Goal: Transaction & Acquisition: Purchase product/service

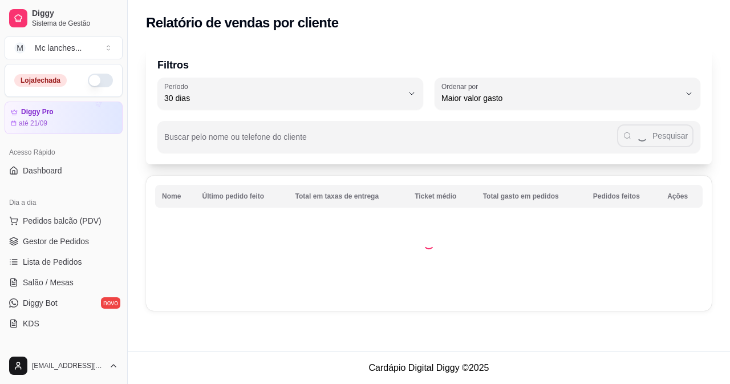
select select "30"
select select "HIGHEST_TOTAL_SPENT_WITH_ORDERS"
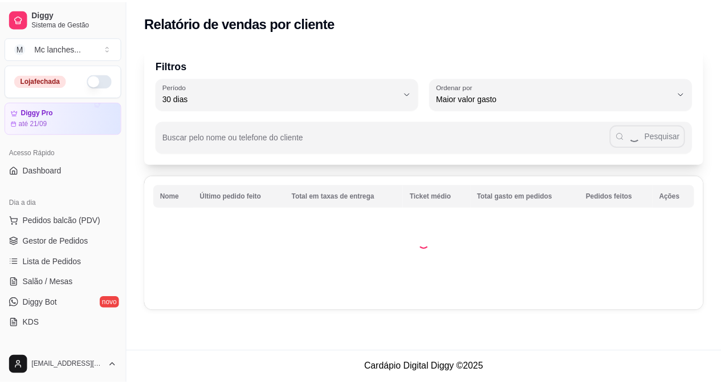
scroll to position [171, 0]
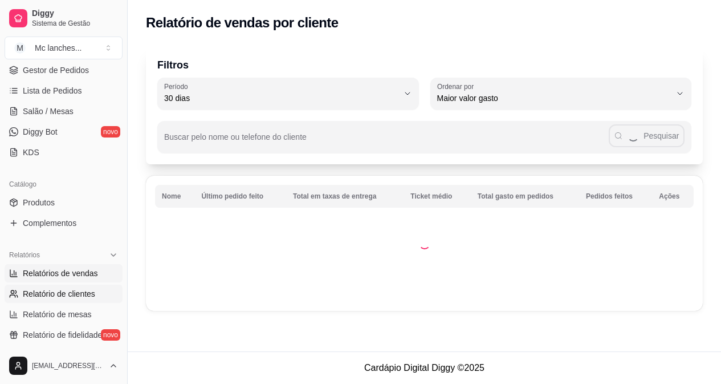
select select "ALL"
select select "0"
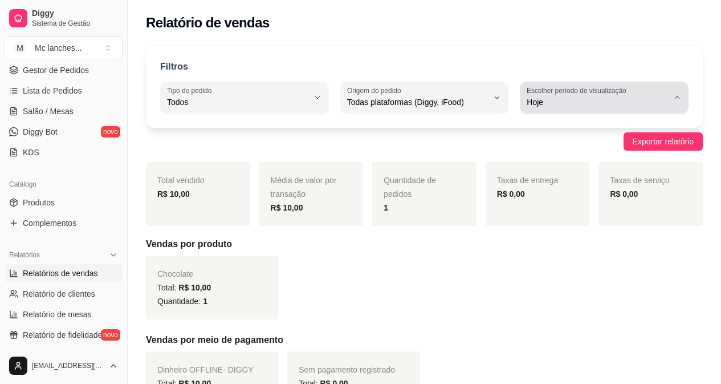
click at [679, 98] on icon "button" at bounding box center [677, 97] width 9 height 9
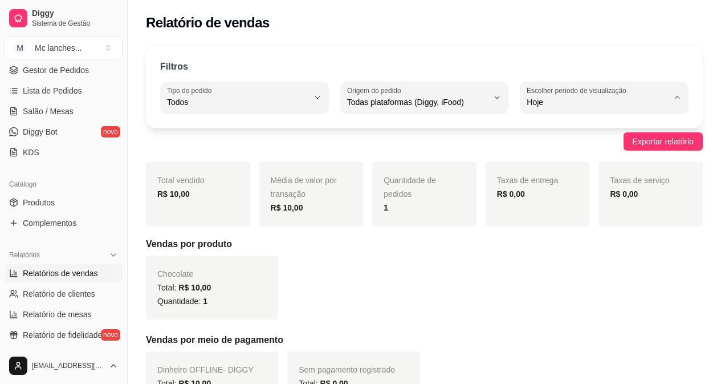
click at [541, 246] on span "Customizado" at bounding box center [599, 241] width 133 height 11
type input "-1"
select select "-1"
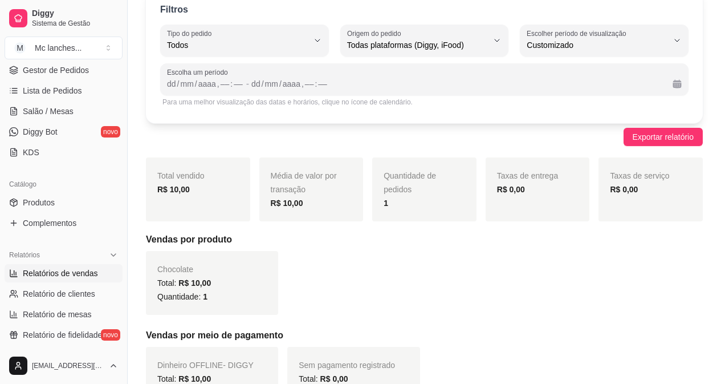
scroll to position [0, 0]
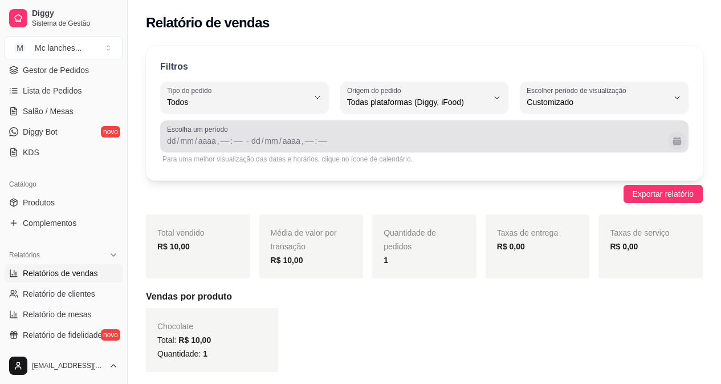
click at [680, 146] on button "Calendário" at bounding box center [677, 141] width 18 height 18
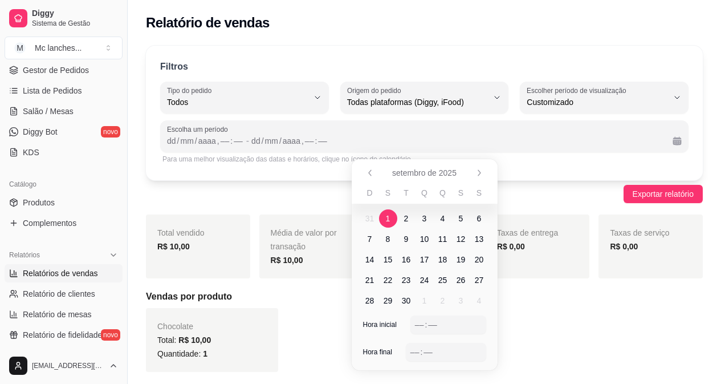
click at [390, 218] on span "1" at bounding box center [388, 218] width 5 height 11
click at [386, 220] on span "1" at bounding box center [388, 218] width 5 height 11
click at [387, 218] on span "1" at bounding box center [388, 218] width 5 height 11
click at [189, 140] on div "mm" at bounding box center [186, 140] width 15 height 11
click at [175, 140] on div "dd" at bounding box center [171, 140] width 11 height 11
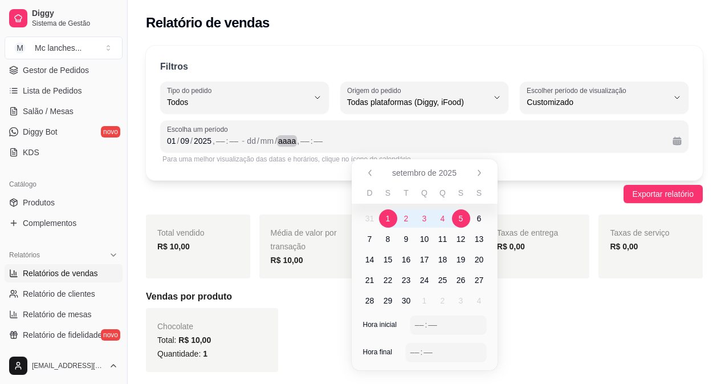
click at [285, 142] on div "aaaa" at bounding box center [287, 140] width 20 height 11
click at [251, 140] on div "dd" at bounding box center [251, 140] width 11 height 11
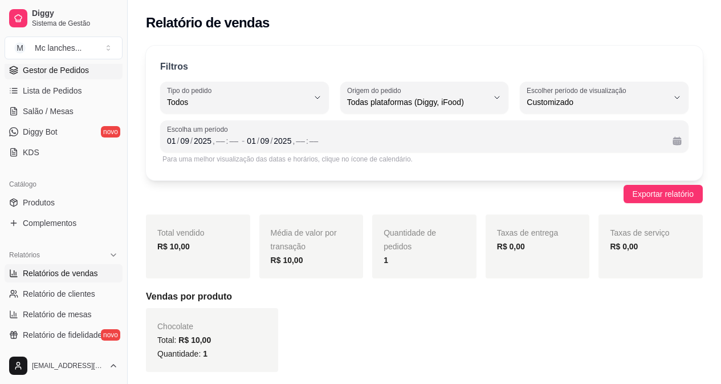
click at [62, 66] on span "Gestor de Pedidos" at bounding box center [56, 69] width 66 height 11
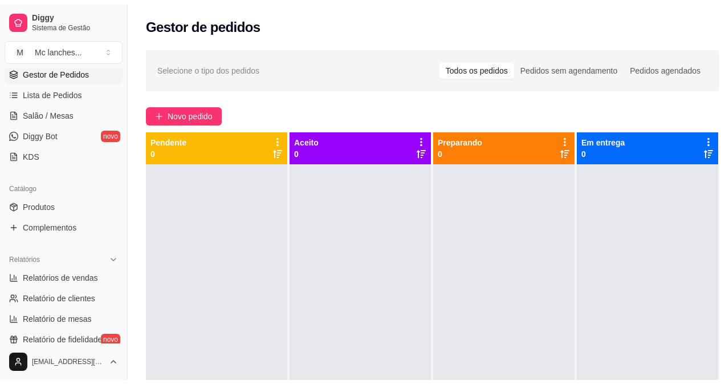
scroll to position [285, 0]
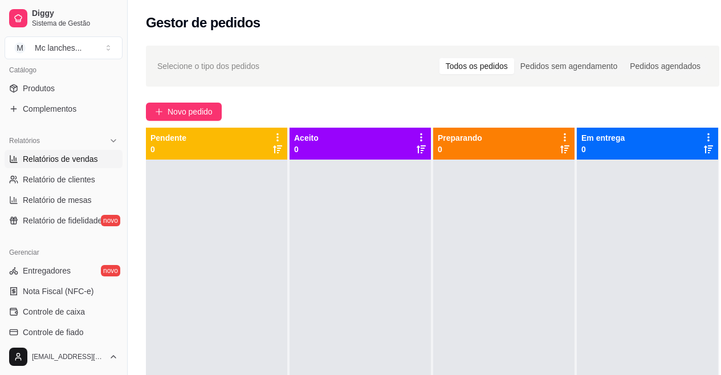
click at [67, 162] on span "Relatórios de vendas" at bounding box center [60, 158] width 75 height 11
select select "ALL"
select select "0"
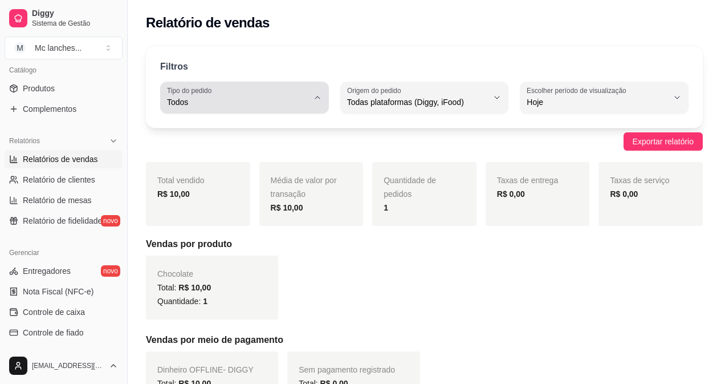
click at [317, 96] on icon "button" at bounding box center [317, 97] width 9 height 9
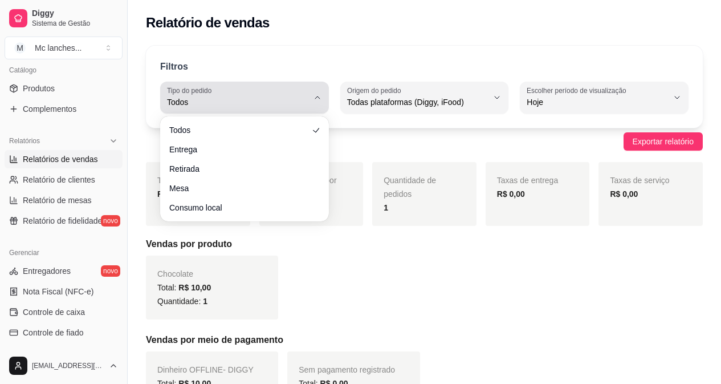
click at [313, 99] on button "Tipo do pedido Todos" at bounding box center [244, 98] width 169 height 32
click at [181, 104] on span "Todos" at bounding box center [237, 101] width 141 height 11
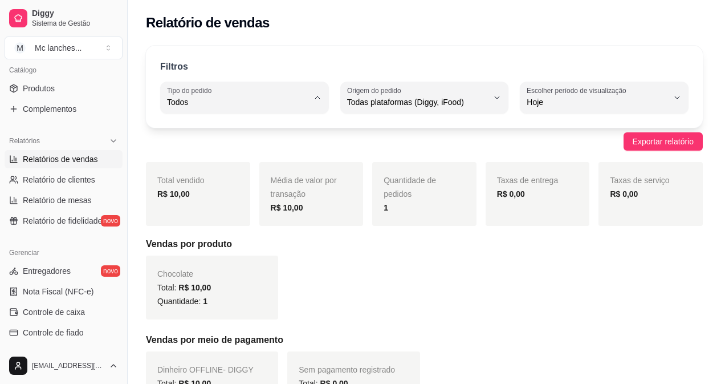
click at [173, 129] on span "Todos" at bounding box center [238, 129] width 133 height 11
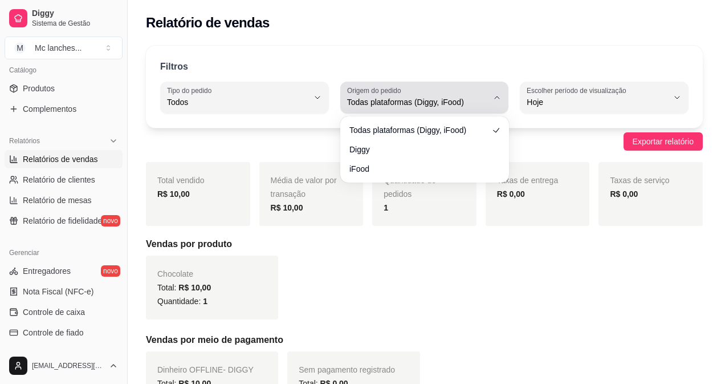
click at [492, 95] on button "Origem do pedido Todas plataformas (Diggy, iFood)" at bounding box center [424, 98] width 169 height 32
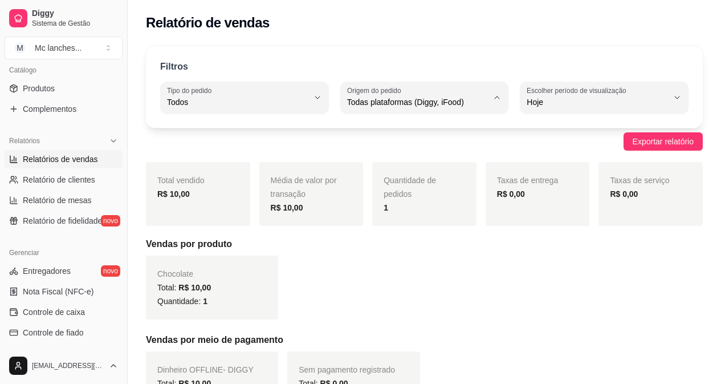
click at [363, 149] on span "Diggy" at bounding box center [418, 148] width 133 height 11
type input "DIGGY"
select select "DIGGY"
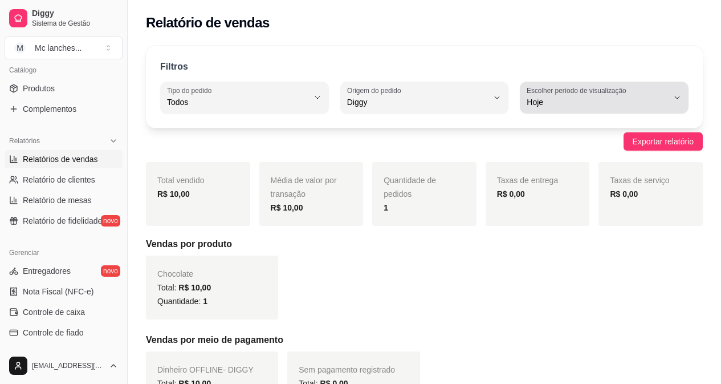
click at [674, 98] on icon "button" at bounding box center [677, 97] width 9 height 9
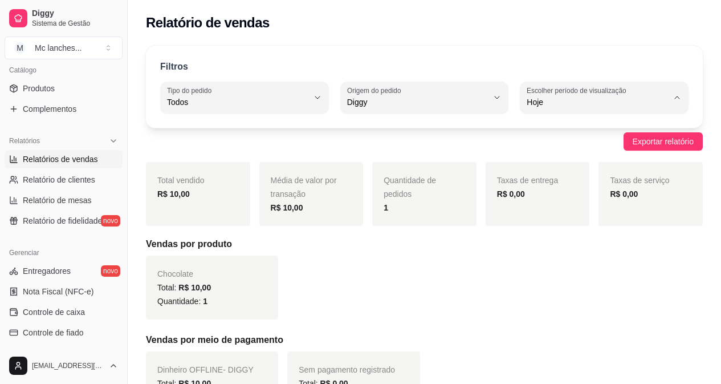
click at [546, 245] on span "Customizado" at bounding box center [599, 241] width 133 height 11
type input "-1"
select select "-1"
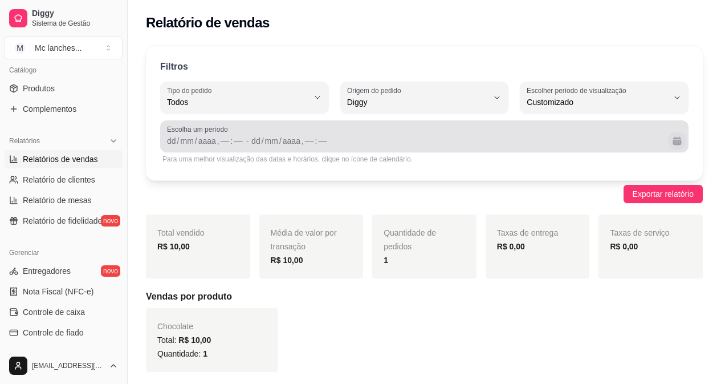
click at [675, 140] on button "Calendário" at bounding box center [677, 141] width 18 height 18
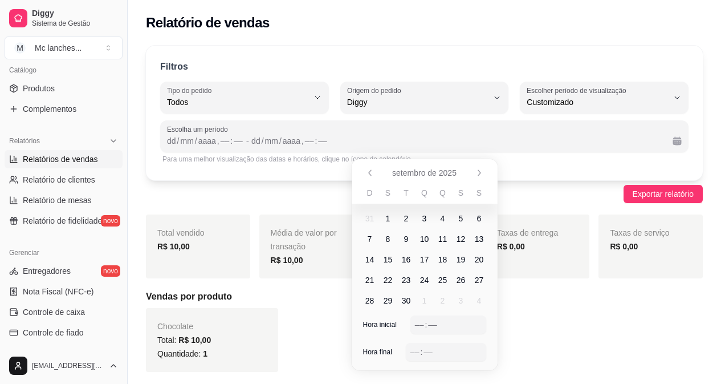
click at [386, 220] on span "1" at bounding box center [388, 218] width 5 height 11
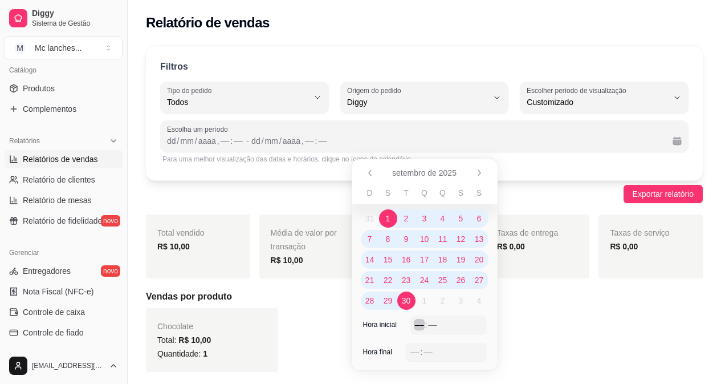
click at [419, 324] on div "––" at bounding box center [419, 324] width 11 height 11
click at [384, 222] on span "1" at bounding box center [388, 218] width 18 height 18
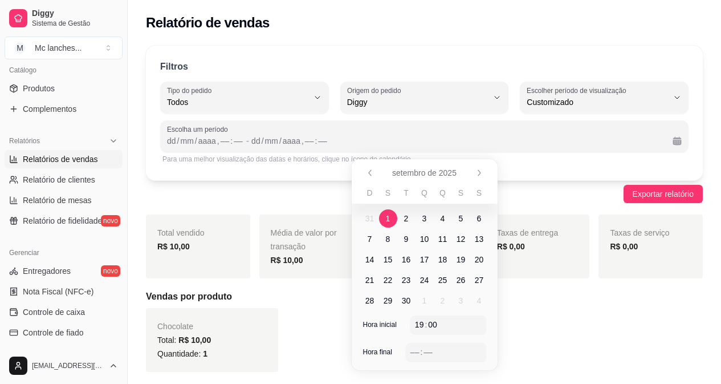
click at [388, 218] on span "1" at bounding box center [388, 218] width 5 height 11
click at [415, 347] on div "––" at bounding box center [414, 351] width 11 height 11
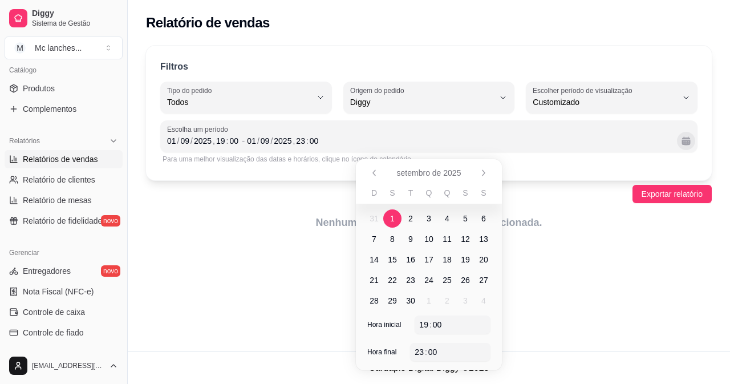
click at [686, 140] on button "Calendário" at bounding box center [686, 141] width 18 height 18
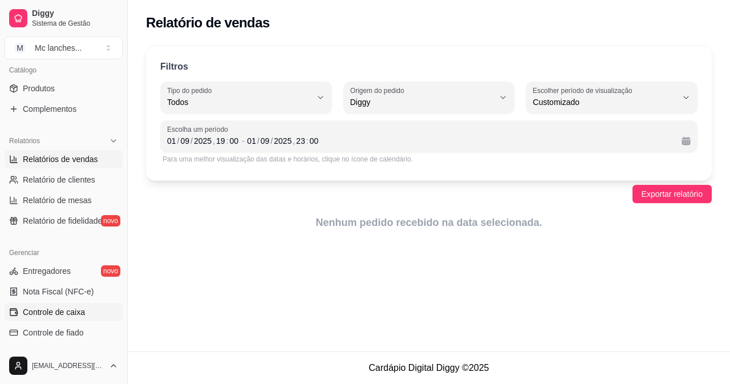
drag, startPoint x: 48, startPoint y: 313, endPoint x: 66, endPoint y: 310, distance: 17.3
click at [49, 313] on span "Controle de caixa" at bounding box center [54, 311] width 62 height 11
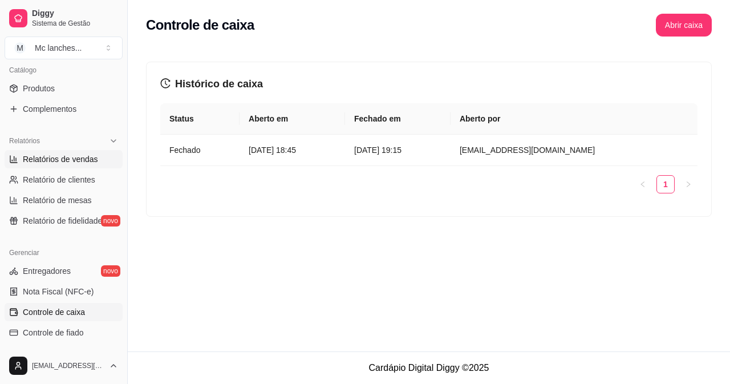
click at [63, 158] on span "Relatórios de vendas" at bounding box center [60, 158] width 75 height 11
select select "ALL"
select select "0"
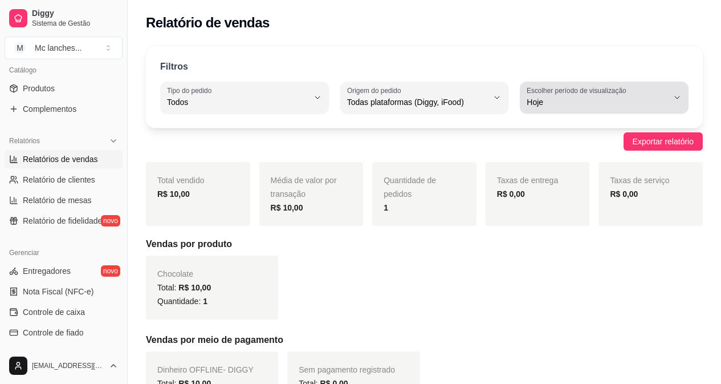
click at [666, 96] on span "Hoje" at bounding box center [597, 101] width 141 height 11
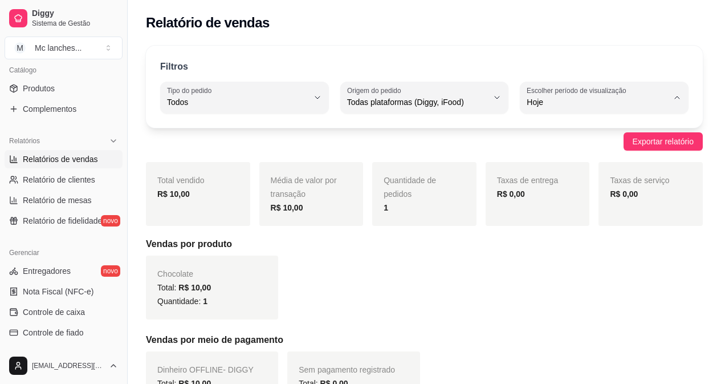
click at [549, 152] on span "Ontem" at bounding box center [599, 148] width 133 height 11
type input "1"
select select "1"
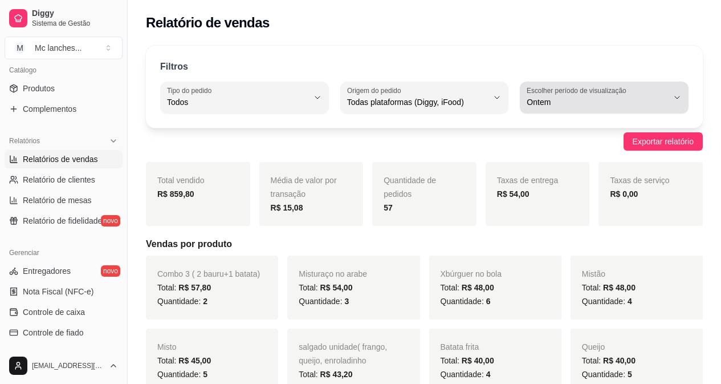
click at [674, 96] on icon "button" at bounding box center [677, 97] width 9 height 9
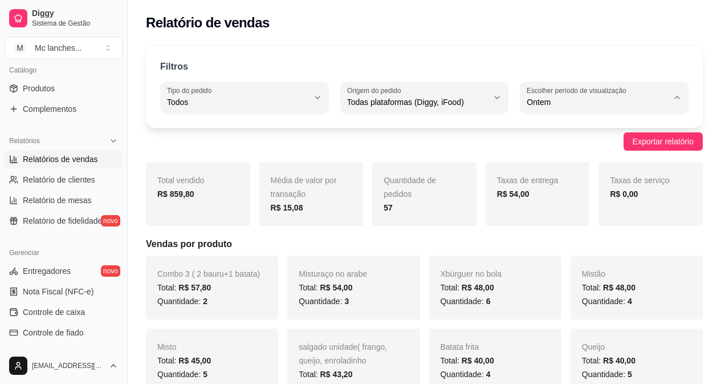
click at [554, 246] on span "Customizado" at bounding box center [599, 241] width 133 height 11
type input "-1"
select select "-1"
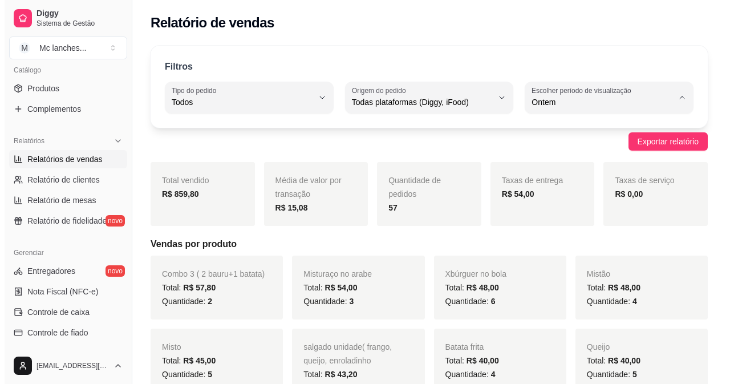
scroll to position [11, 0]
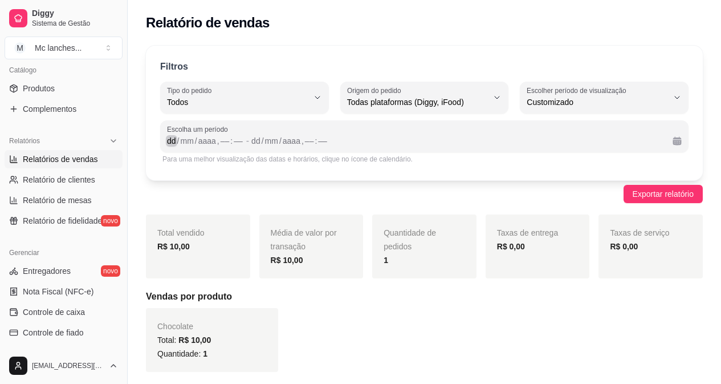
click at [176, 141] on div "/" at bounding box center [178, 140] width 5 height 11
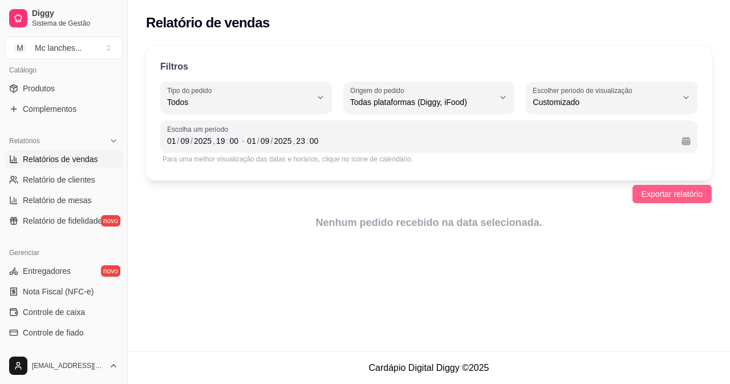
click at [685, 193] on span "Exportar relatório" at bounding box center [672, 194] width 61 height 13
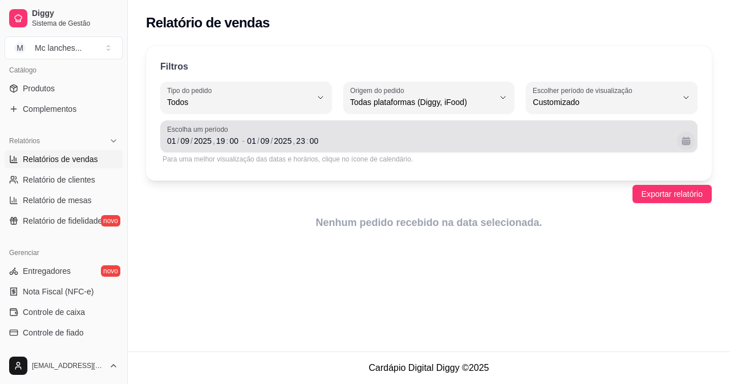
click at [687, 142] on button "Calendário" at bounding box center [686, 141] width 18 height 18
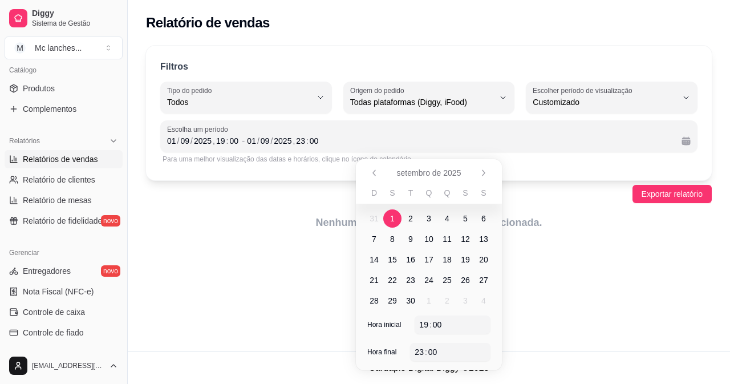
click at [390, 217] on span "1" at bounding box center [392, 218] width 5 height 11
click at [393, 214] on span "1" at bounding box center [392, 218] width 5 height 11
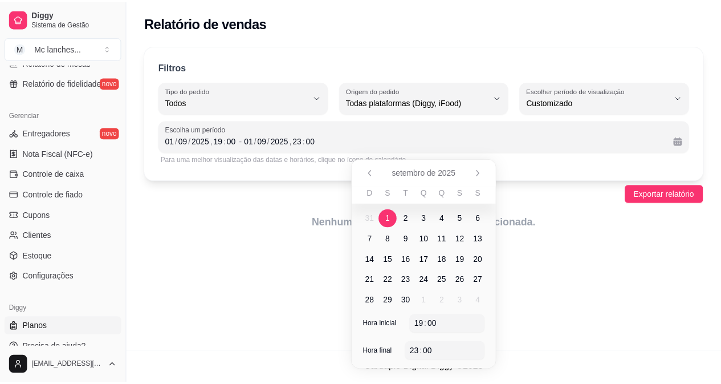
scroll to position [437, 0]
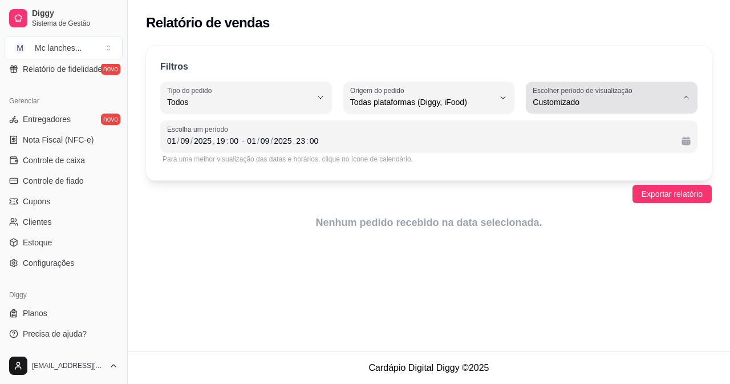
click at [687, 98] on icon "button" at bounding box center [686, 97] width 5 height 2
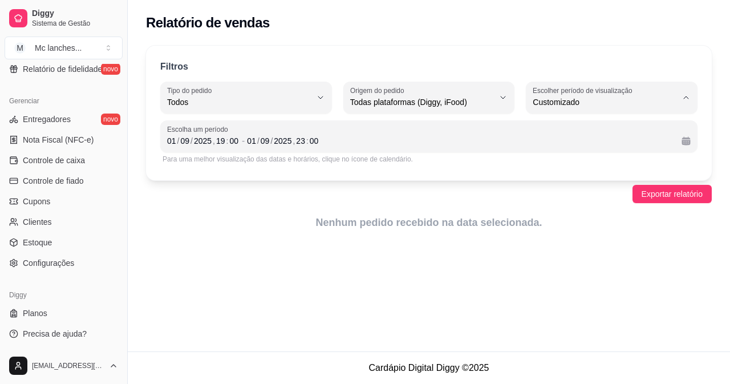
click at [558, 151] on span "Ontem" at bounding box center [606, 148] width 136 height 11
type input "1"
select select "1"
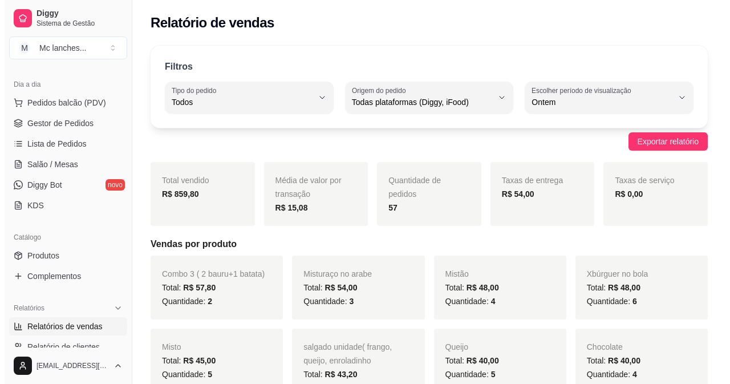
scroll to position [0, 0]
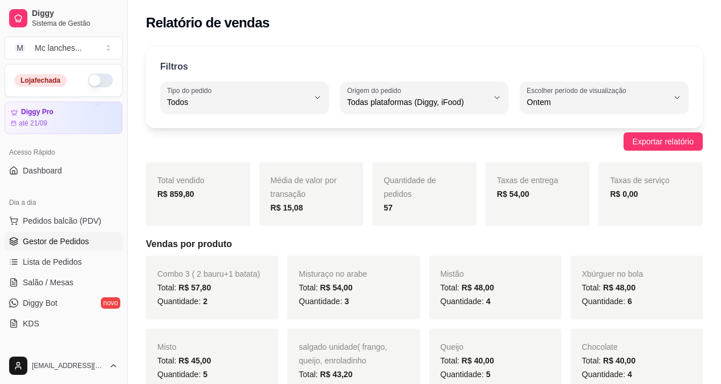
click at [62, 242] on span "Gestor de Pedidos" at bounding box center [56, 241] width 66 height 11
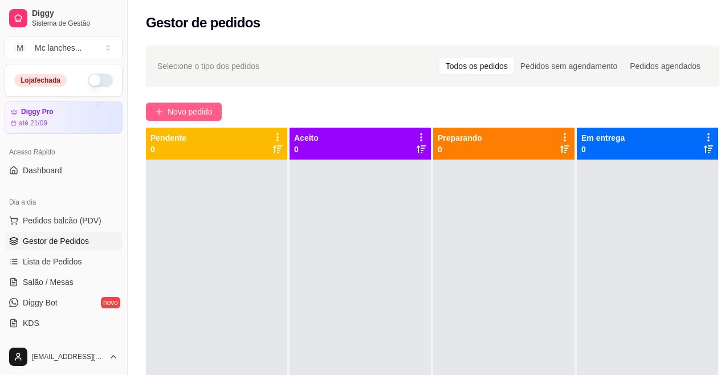
click at [166, 109] on button "Novo pedido" at bounding box center [184, 112] width 76 height 18
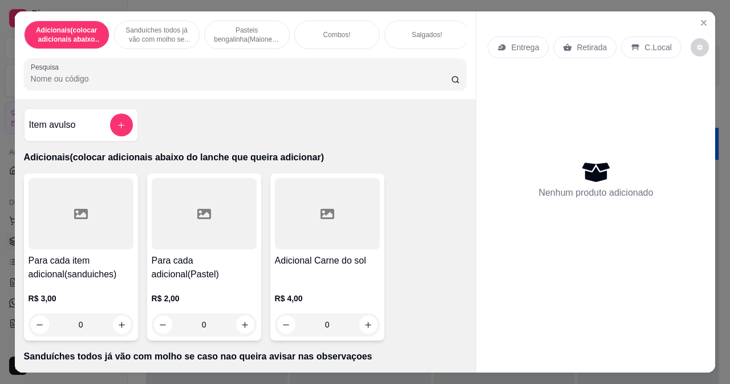
click at [94, 80] on input "Pesquisa" at bounding box center [241, 78] width 420 height 11
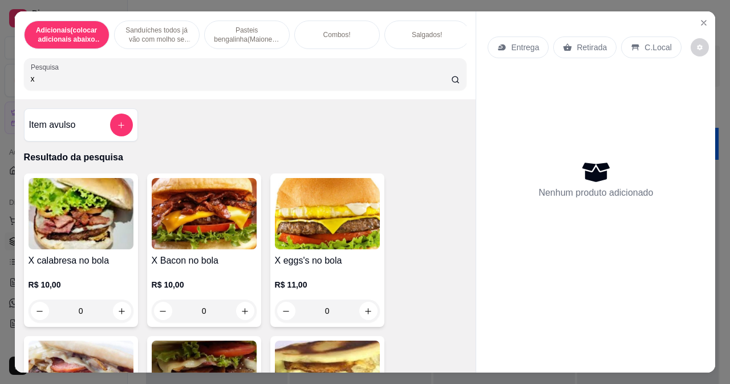
type input "x"
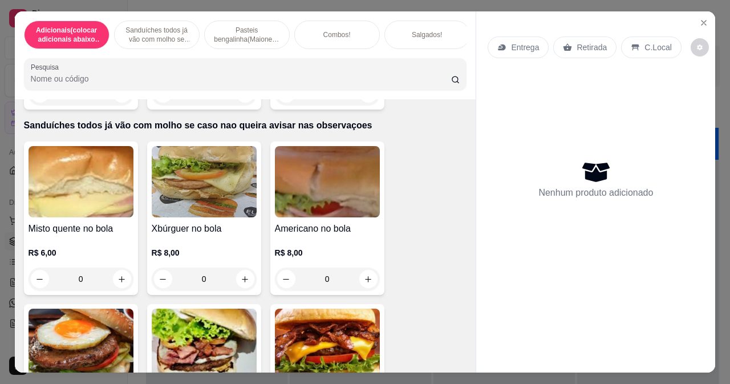
scroll to position [228, 0]
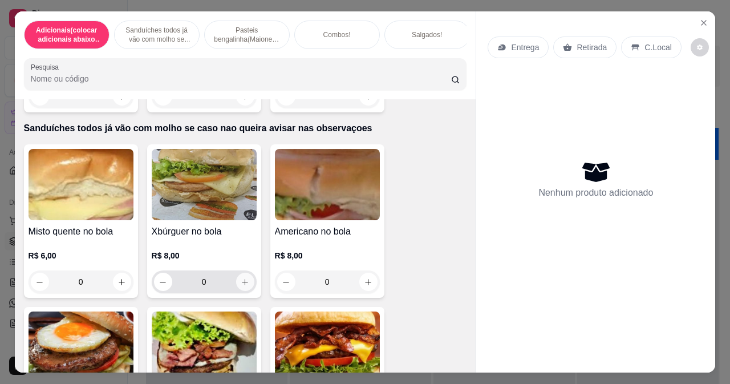
click at [242, 285] on icon "increase-product-quantity" at bounding box center [245, 282] width 6 height 6
type input "1"
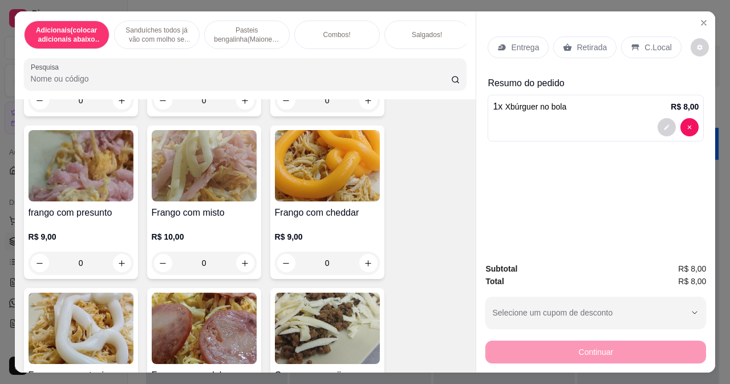
scroll to position [1996, 0]
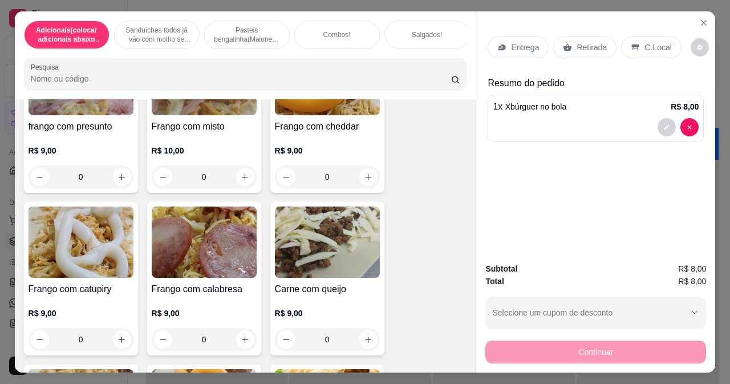
click at [83, 84] on input "Pesquisa" at bounding box center [241, 78] width 420 height 11
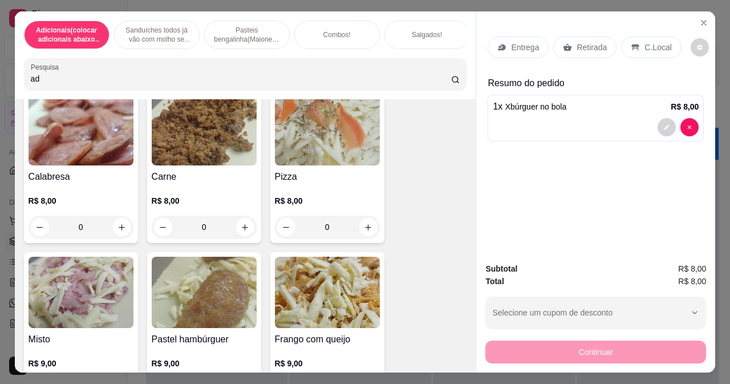
scroll to position [2371, 0]
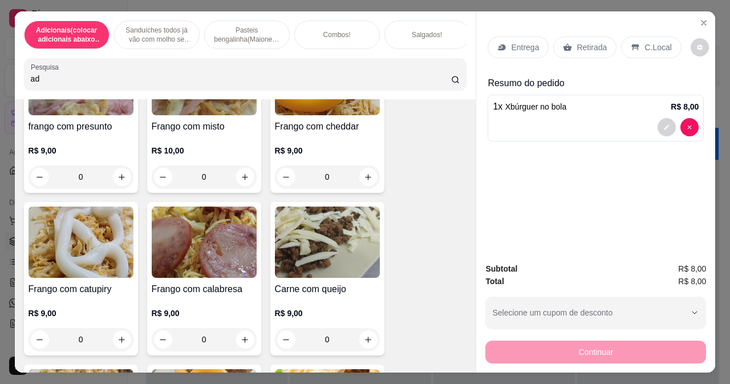
type input "a"
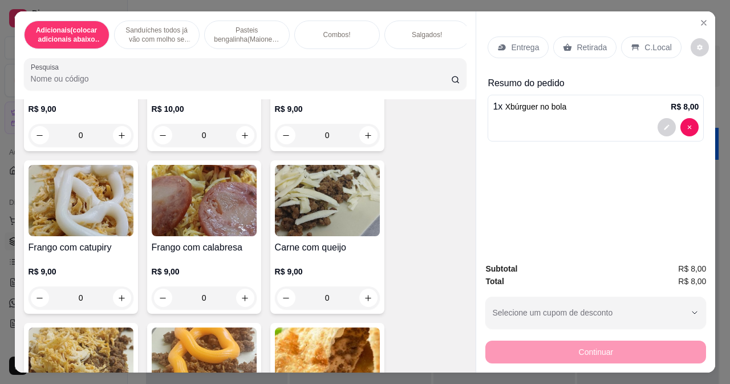
scroll to position [0, 0]
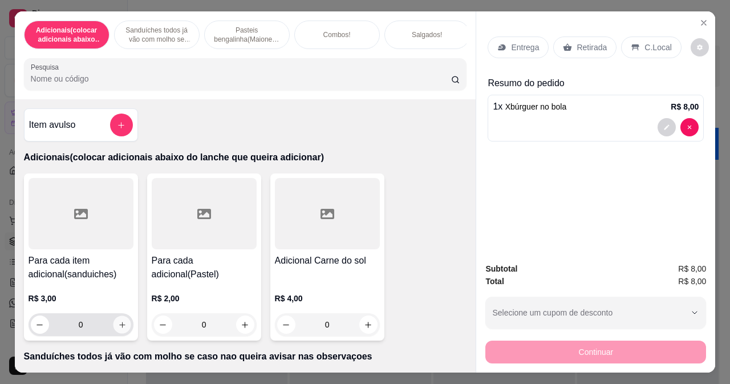
click at [113, 328] on button "increase-product-quantity" at bounding box center [122, 325] width 18 height 18
type input "1"
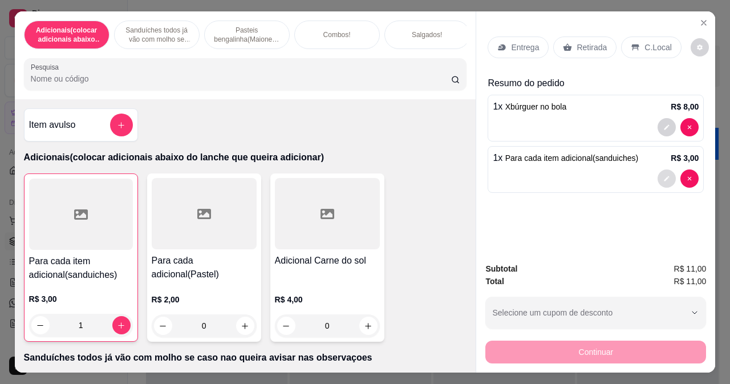
click at [663, 175] on icon "decrease-product-quantity" at bounding box center [666, 178] width 7 height 7
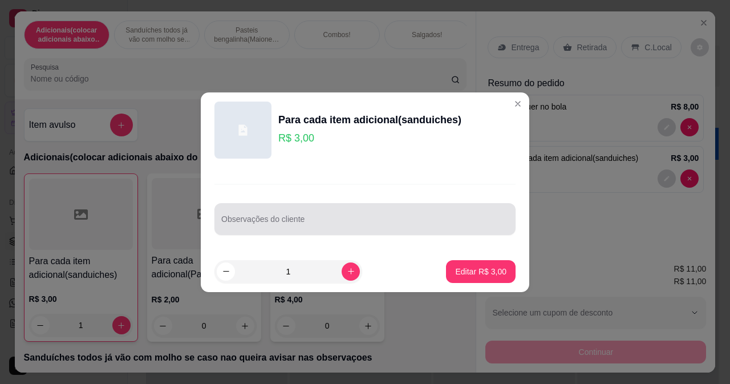
click at [334, 213] on div at bounding box center [364, 219] width 287 height 23
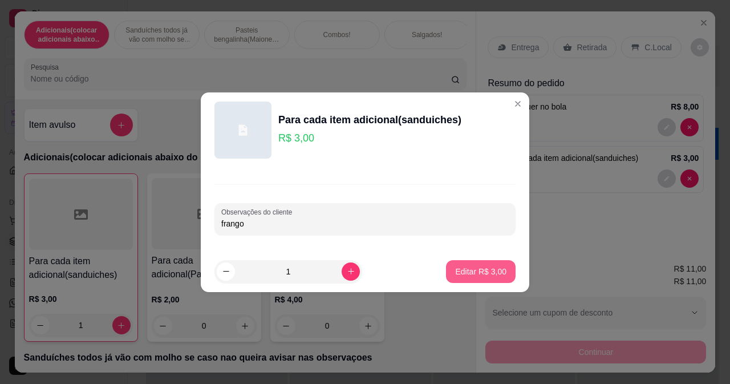
type input "frango"
click at [463, 270] on p "Editar R$ 3,00" at bounding box center [480, 271] width 51 height 11
type input "0"
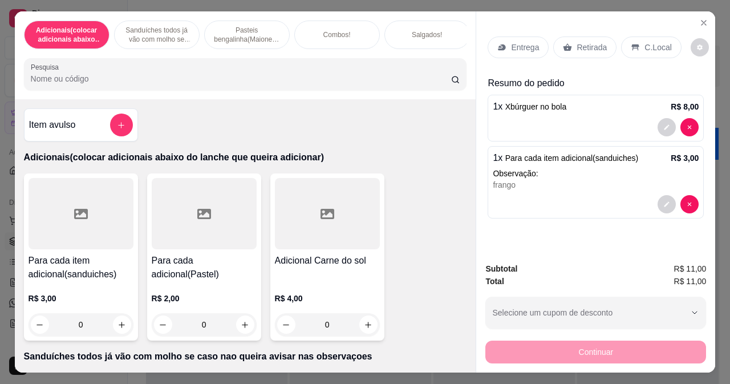
click at [54, 281] on h4 "Para cada item adicional(sanduiches)" at bounding box center [81, 267] width 105 height 27
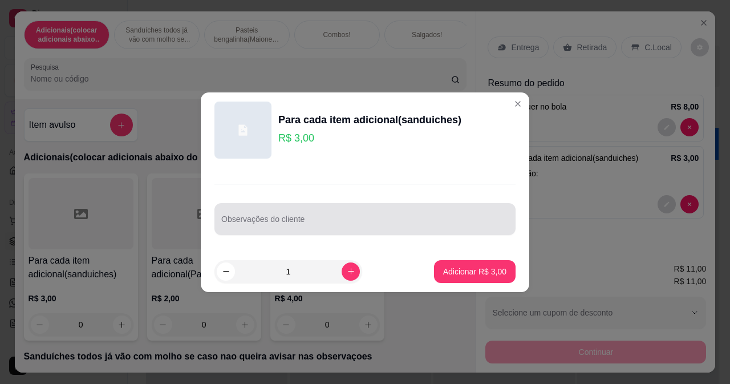
click at [293, 219] on div "Observações do cliente" at bounding box center [364, 219] width 301 height 32
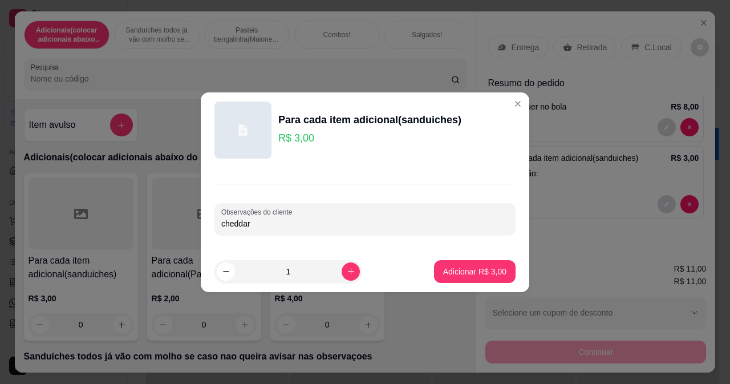
type input "cheddar"
click at [445, 274] on p "Adicionar R$ 3,00" at bounding box center [475, 271] width 62 height 11
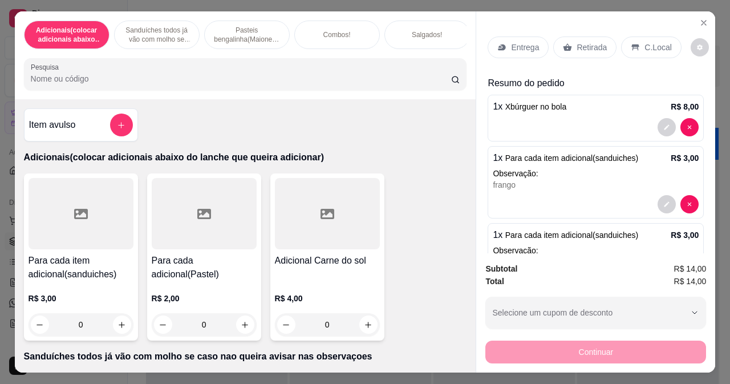
click at [88, 80] on input "Pesquisa" at bounding box center [241, 78] width 420 height 11
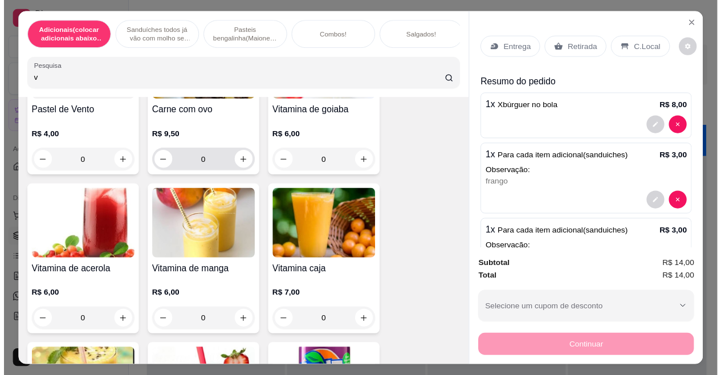
scroll to position [171, 0]
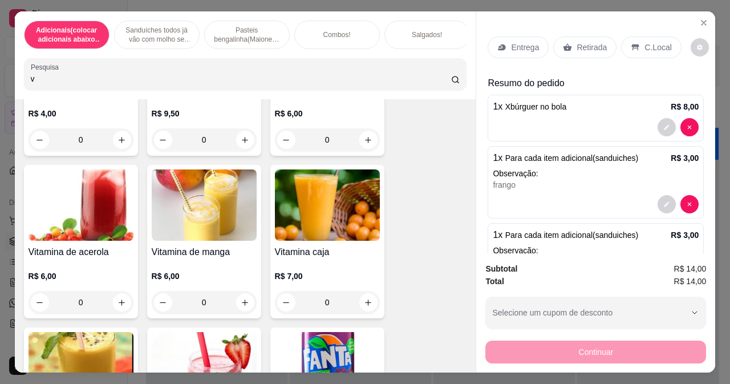
type input "v"
click at [190, 229] on img at bounding box center [204, 204] width 105 height 71
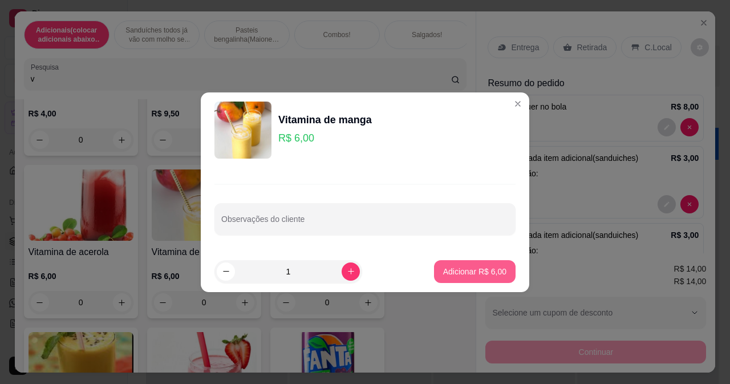
click at [446, 266] on p "Adicionar R$ 6,00" at bounding box center [474, 271] width 63 height 11
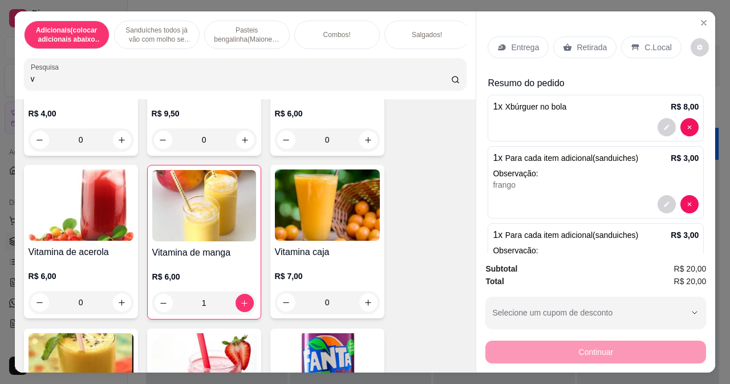
type input "1"
click at [569, 40] on div "Retirada" at bounding box center [584, 47] width 63 height 22
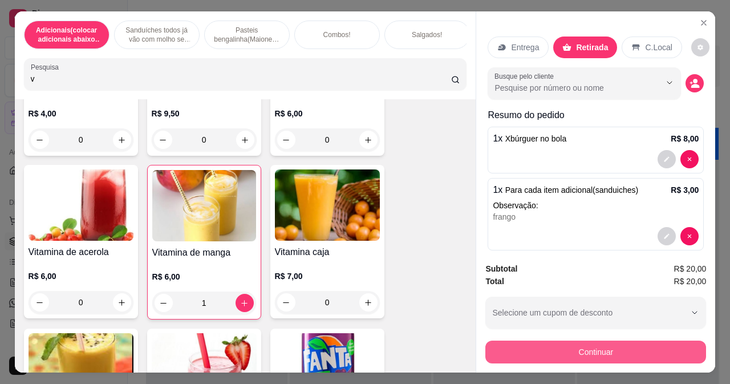
click at [595, 349] on button "Continuar" at bounding box center [595, 351] width 221 height 23
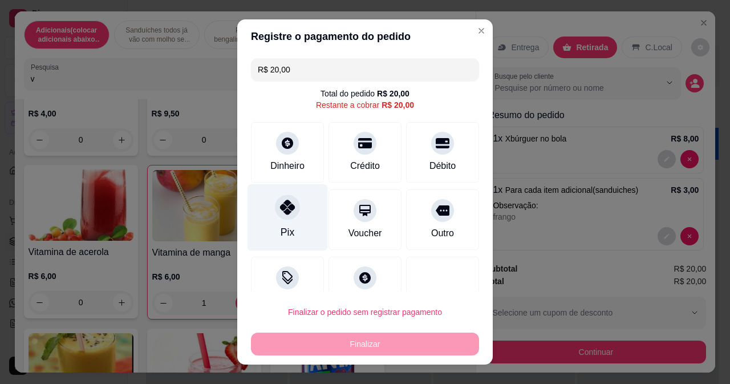
click at [286, 222] on div "Pix" at bounding box center [288, 217] width 80 height 67
type input "R$ 0,00"
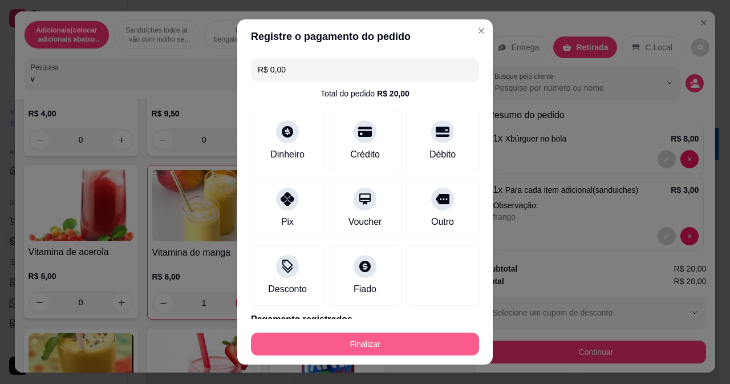
click at [352, 338] on button "Finalizar" at bounding box center [365, 343] width 228 height 23
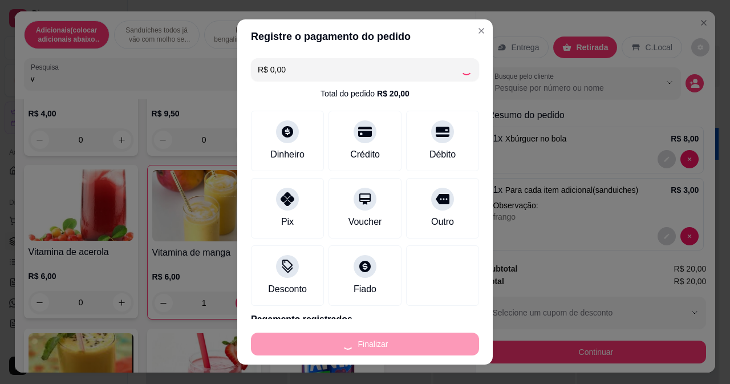
type input "0"
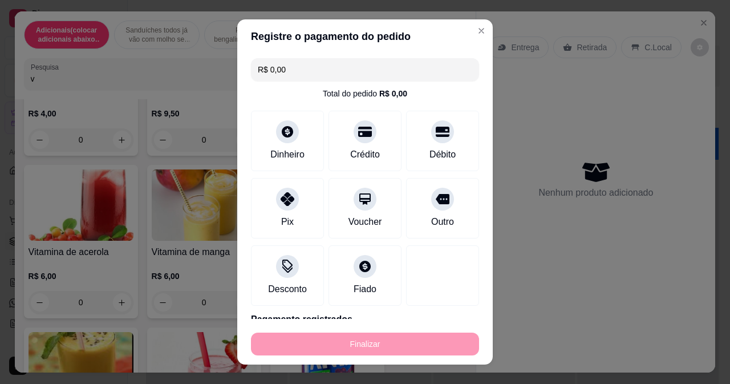
type input "-R$ 20,00"
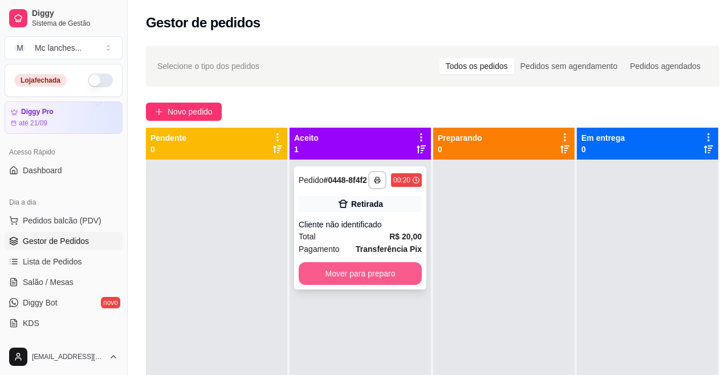
click at [343, 281] on button "Mover para preparo" at bounding box center [360, 273] width 123 height 23
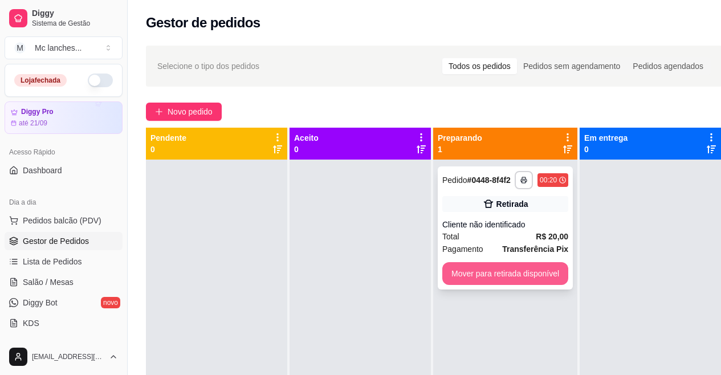
click at [470, 278] on button "Mover para retirada disponível" at bounding box center [506, 273] width 126 height 23
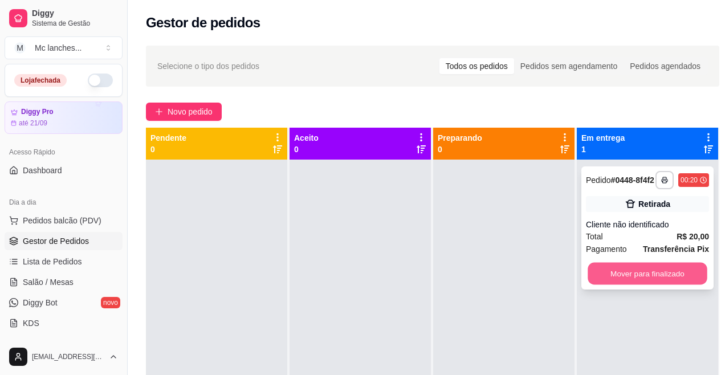
click at [628, 283] on button "Mover para finalizado" at bounding box center [648, 274] width 120 height 22
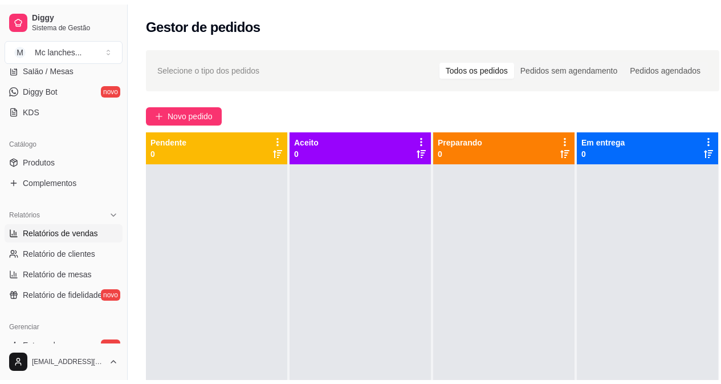
scroll to position [228, 0]
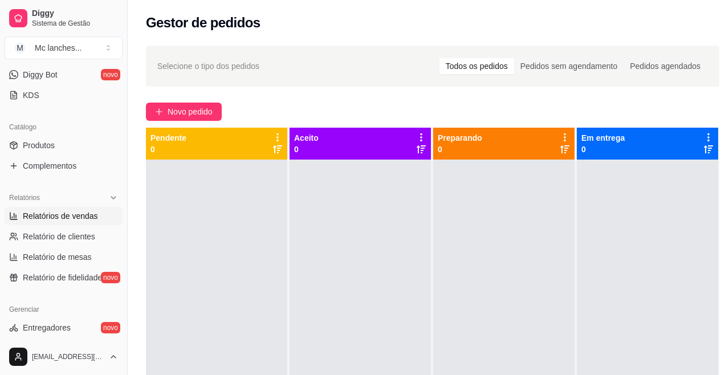
click at [68, 217] on span "Relatórios de vendas" at bounding box center [60, 215] width 75 height 11
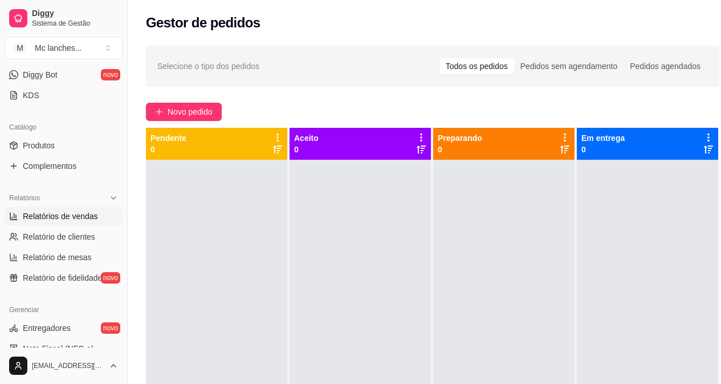
select select "ALL"
select select "0"
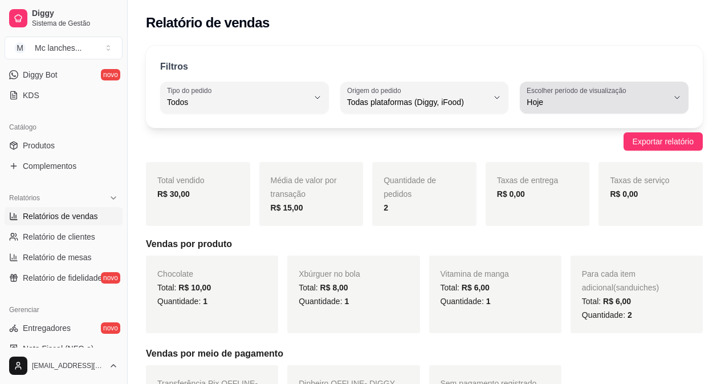
click at [676, 97] on icon "button" at bounding box center [677, 97] width 9 height 9
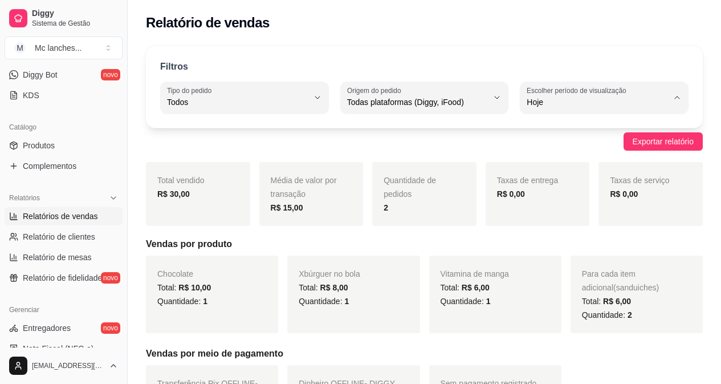
click at [553, 133] on span "Hoje" at bounding box center [599, 129] width 133 height 11
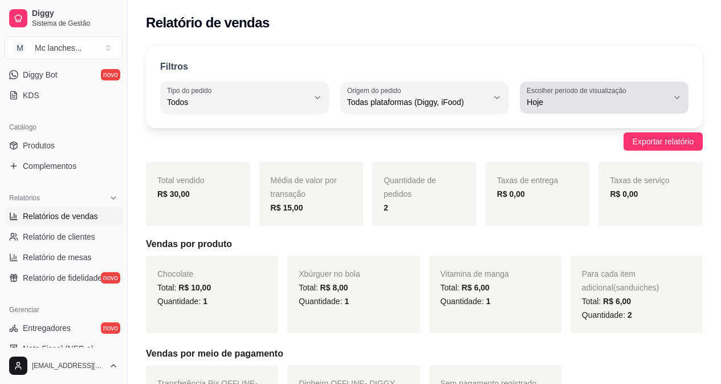
click at [680, 92] on button "Escolher período de visualização Hoje" at bounding box center [604, 98] width 169 height 32
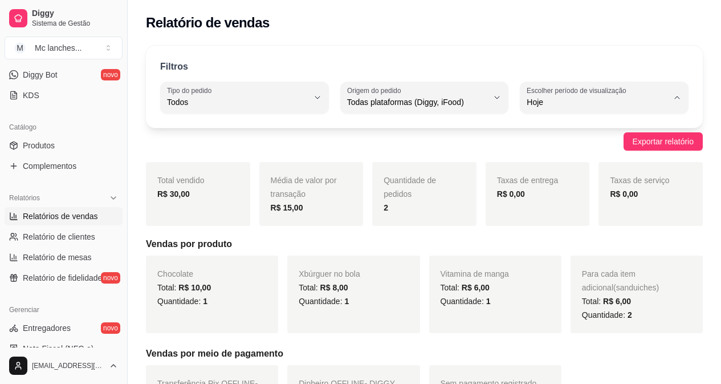
click at [549, 209] on span "30 dias" at bounding box center [599, 203] width 133 height 11
type input "30"
select select "30"
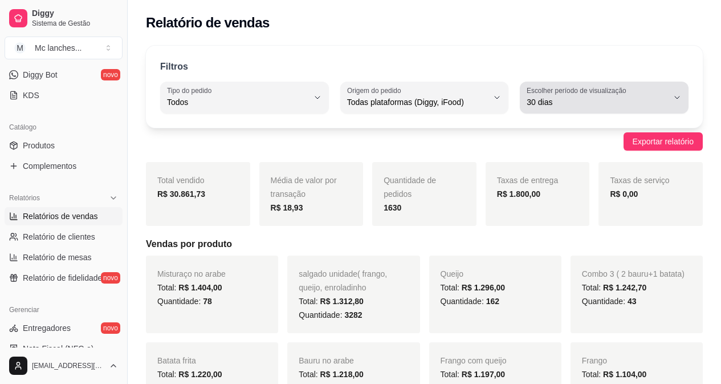
click at [672, 99] on button "Escolher período de visualização 30 dias" at bounding box center [604, 98] width 169 height 32
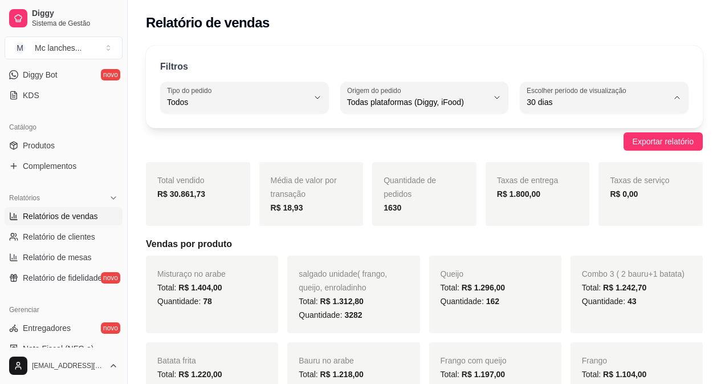
click at [545, 209] on span "30 dias" at bounding box center [599, 203] width 133 height 11
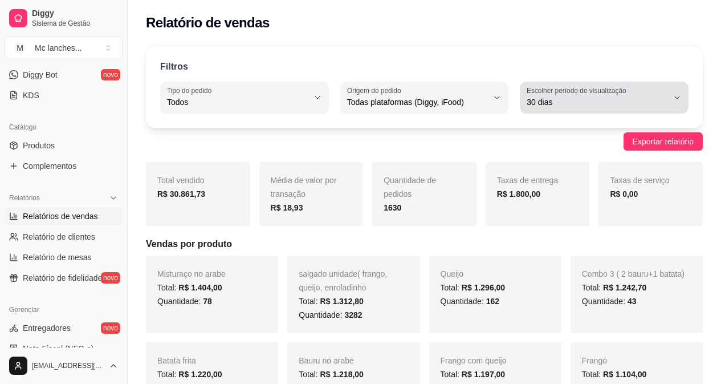
click at [677, 100] on icon "button" at bounding box center [677, 97] width 9 height 9
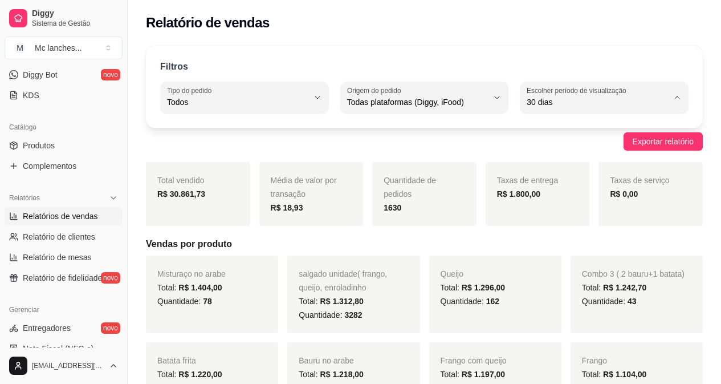
click at [538, 245] on span "Customizado" at bounding box center [599, 241] width 133 height 11
type input "-1"
select select "-1"
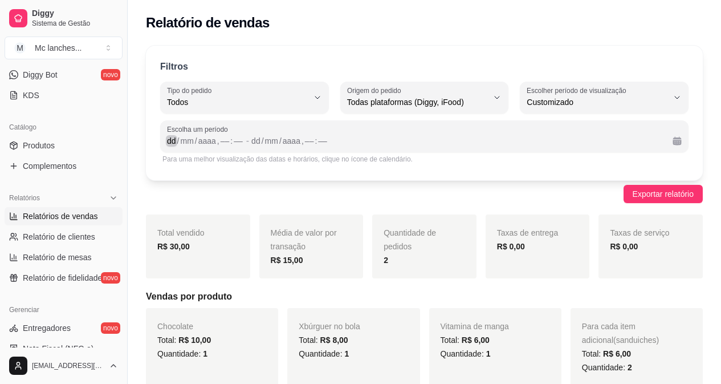
click at [172, 140] on div "dd" at bounding box center [171, 140] width 11 height 11
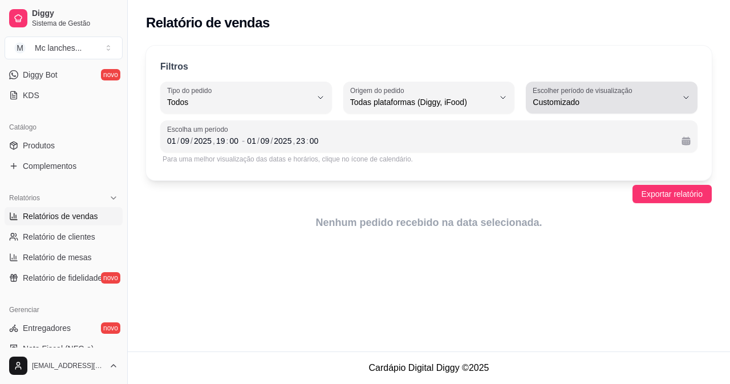
click at [683, 101] on icon "button" at bounding box center [685, 97] width 9 height 9
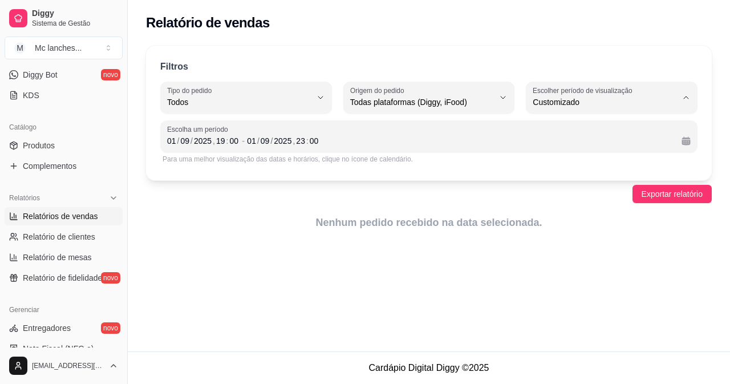
click at [572, 245] on span "Customizado" at bounding box center [606, 241] width 136 height 11
click at [668, 189] on span "Exportar relatório" at bounding box center [672, 194] width 61 height 13
